Goal: Task Accomplishment & Management: Use online tool/utility

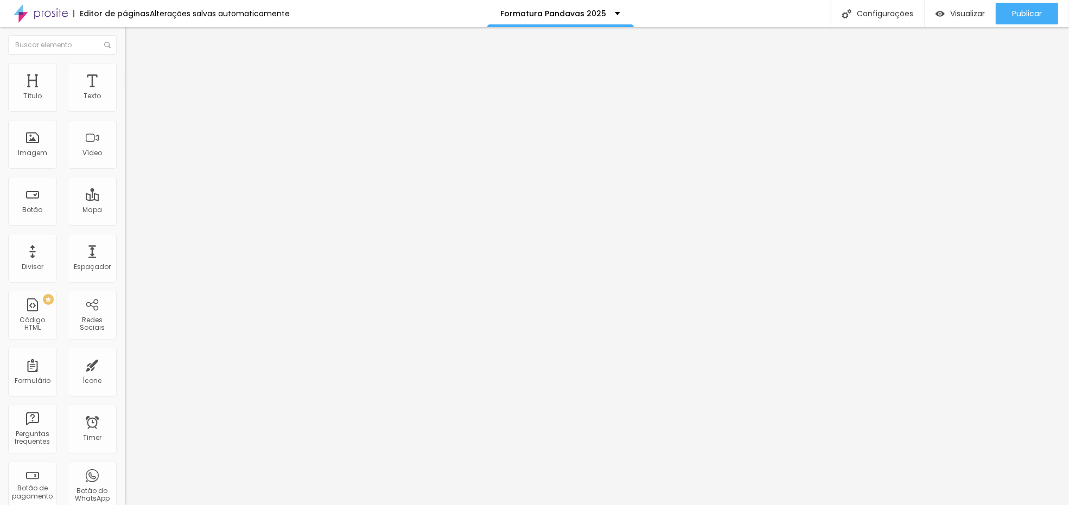
drag, startPoint x: 76, startPoint y: 70, endPoint x: 87, endPoint y: 68, distance: 11.0
click at [125, 68] on ul "Conteúdo Estilo Avançado" at bounding box center [187, 68] width 125 height 33
click at [125, 74] on li "Avançado" at bounding box center [187, 79] width 125 height 11
click at [125, 74] on img at bounding box center [130, 79] width 10 height 10
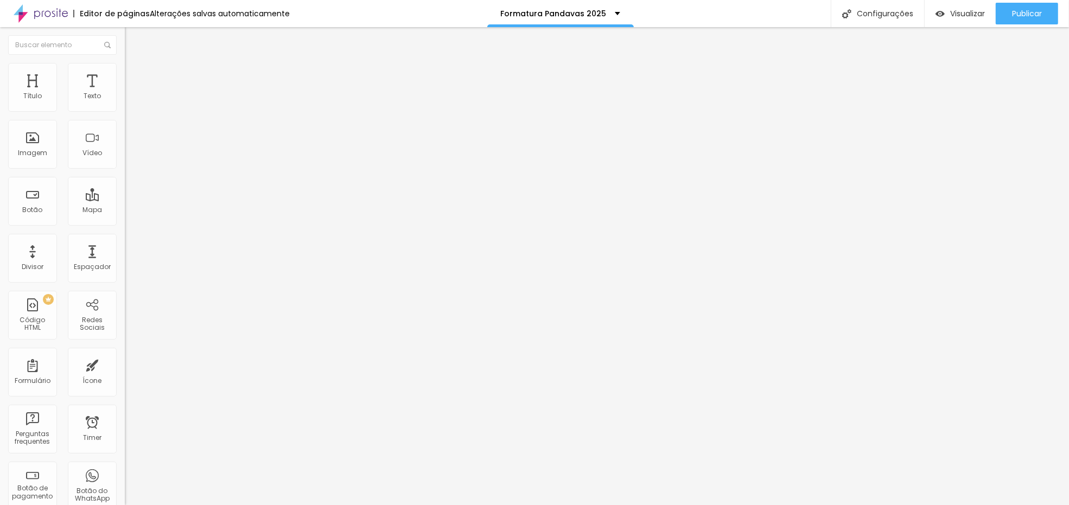
click at [125, 74] on li "Avançado" at bounding box center [187, 79] width 125 height 11
click at [978, 80] on link "Visualizar página" at bounding box center [998, 83] width 98 height 7
click at [231, 11] on div "Alterações salvas automaticamente" at bounding box center [220, 14] width 140 height 8
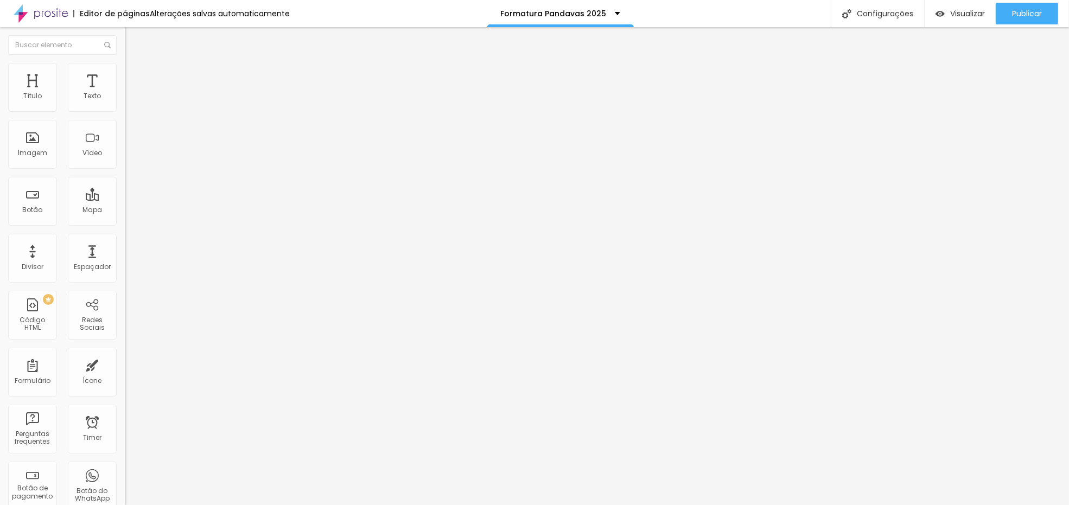
click at [135, 79] on span "Avançado" at bounding box center [153, 81] width 36 height 9
click at [125, 73] on li "Avançado" at bounding box center [187, 68] width 125 height 11
click at [135, 75] on span "Avançado" at bounding box center [153, 70] width 36 height 9
click at [125, 74] on li "Avançado" at bounding box center [187, 68] width 125 height 11
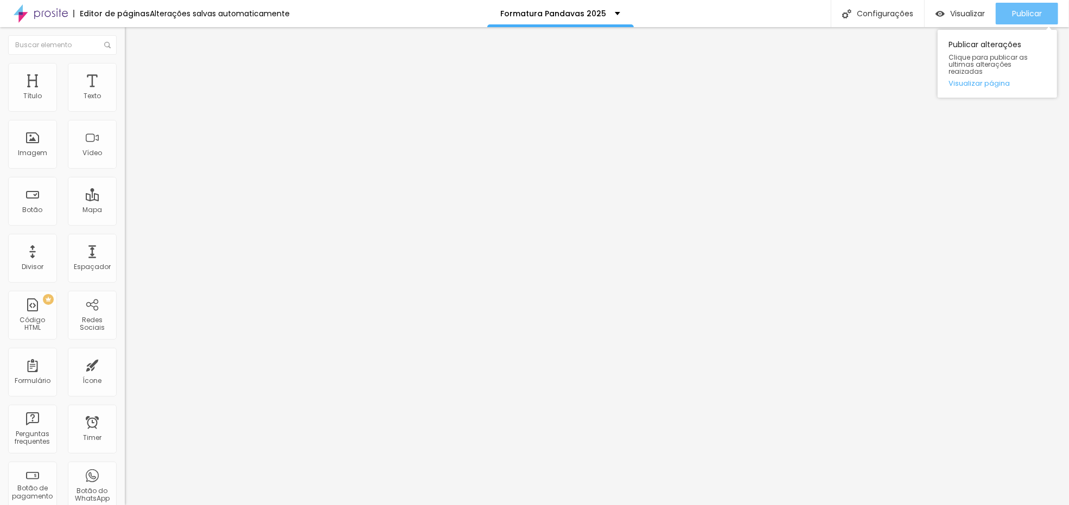
click at [1014, 15] on span "Publicar" at bounding box center [1027, 13] width 30 height 9
click at [1013, 17] on span "Publicar" at bounding box center [1027, 13] width 30 height 9
click at [1001, 80] on link "Visualizar página" at bounding box center [998, 83] width 98 height 7
click at [1039, 18] on div "Publicar" at bounding box center [1027, 14] width 30 height 22
click at [995, 80] on link "Visualizar página" at bounding box center [998, 83] width 98 height 7
